Goal: Download file/media

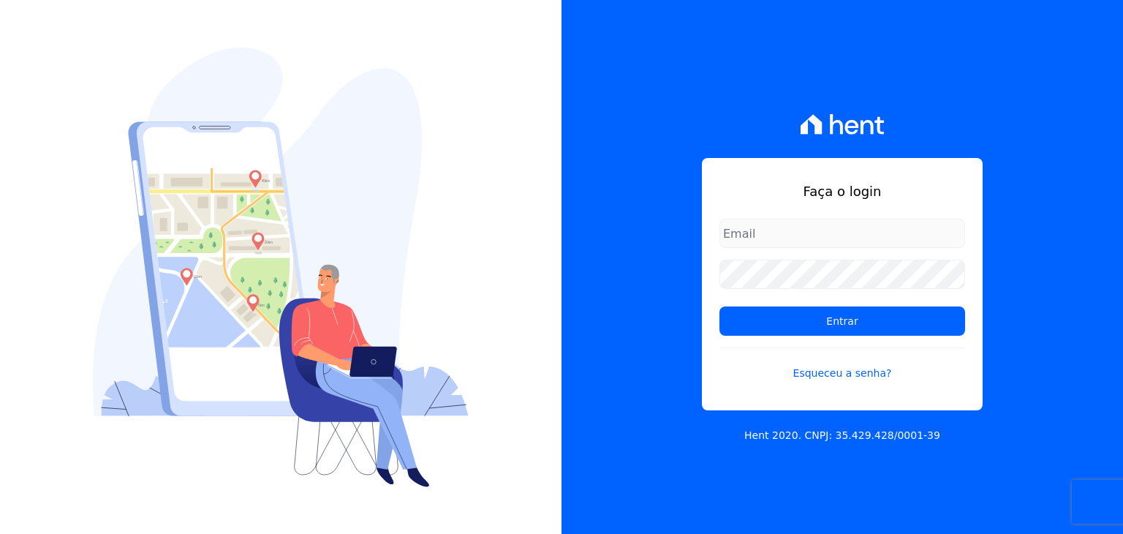
click at [753, 227] on input "email" at bounding box center [843, 233] width 246 height 29
type input "[PERSON_NAME][EMAIL_ADDRESS][PERSON_NAME][DOMAIN_NAME]"
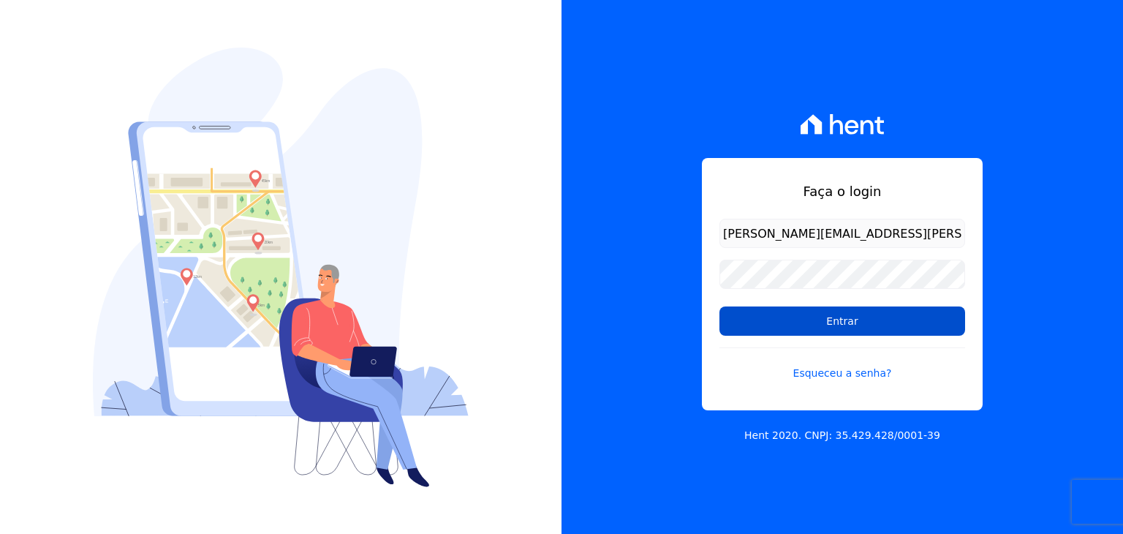
click at [785, 321] on input "Entrar" at bounding box center [843, 320] width 246 height 29
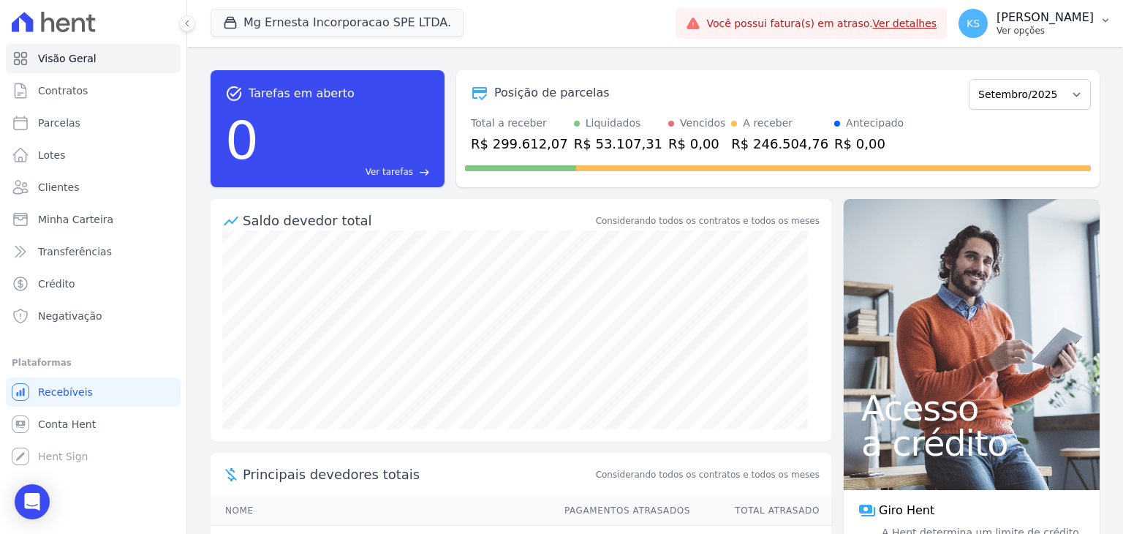
click at [1074, 30] on p "Ver opções" at bounding box center [1045, 31] width 97 height 12
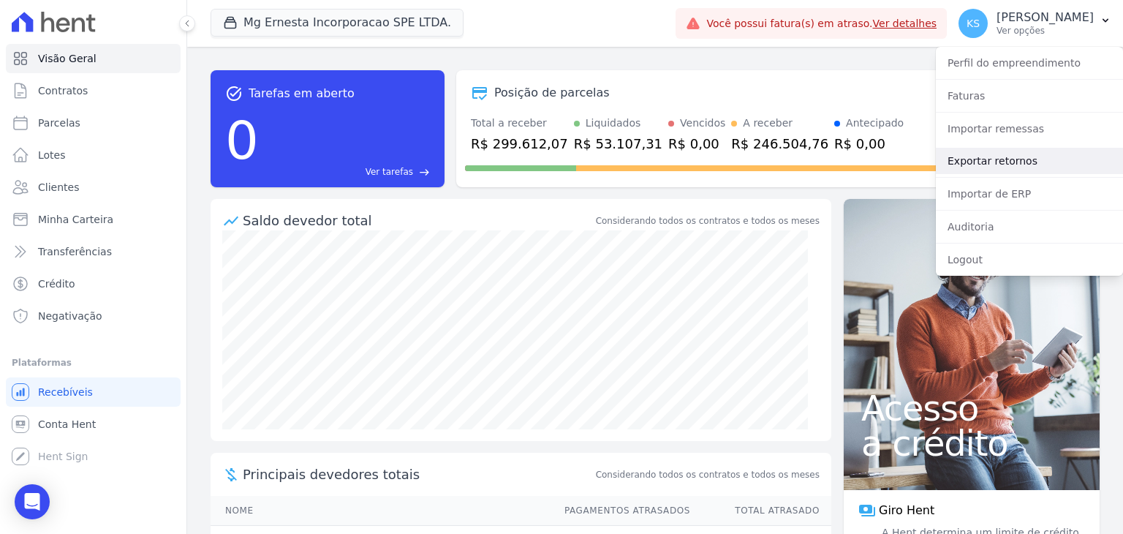
click at [980, 160] on link "Exportar retornos" at bounding box center [1029, 161] width 187 height 26
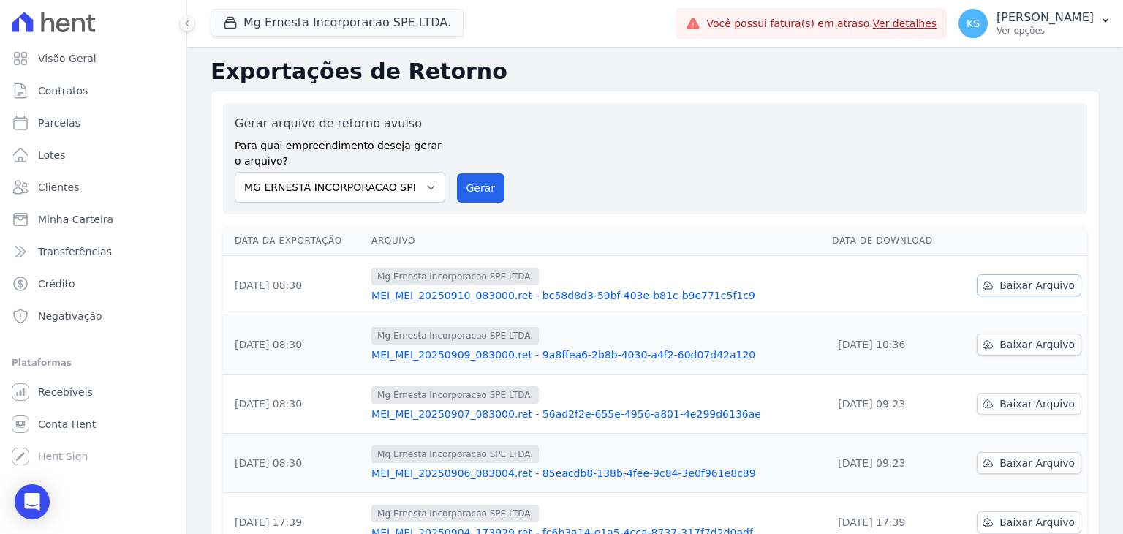
click at [1004, 287] on span "Baixar Arquivo" at bounding box center [1037, 285] width 75 height 15
